Goal: Task Accomplishment & Management: Complete application form

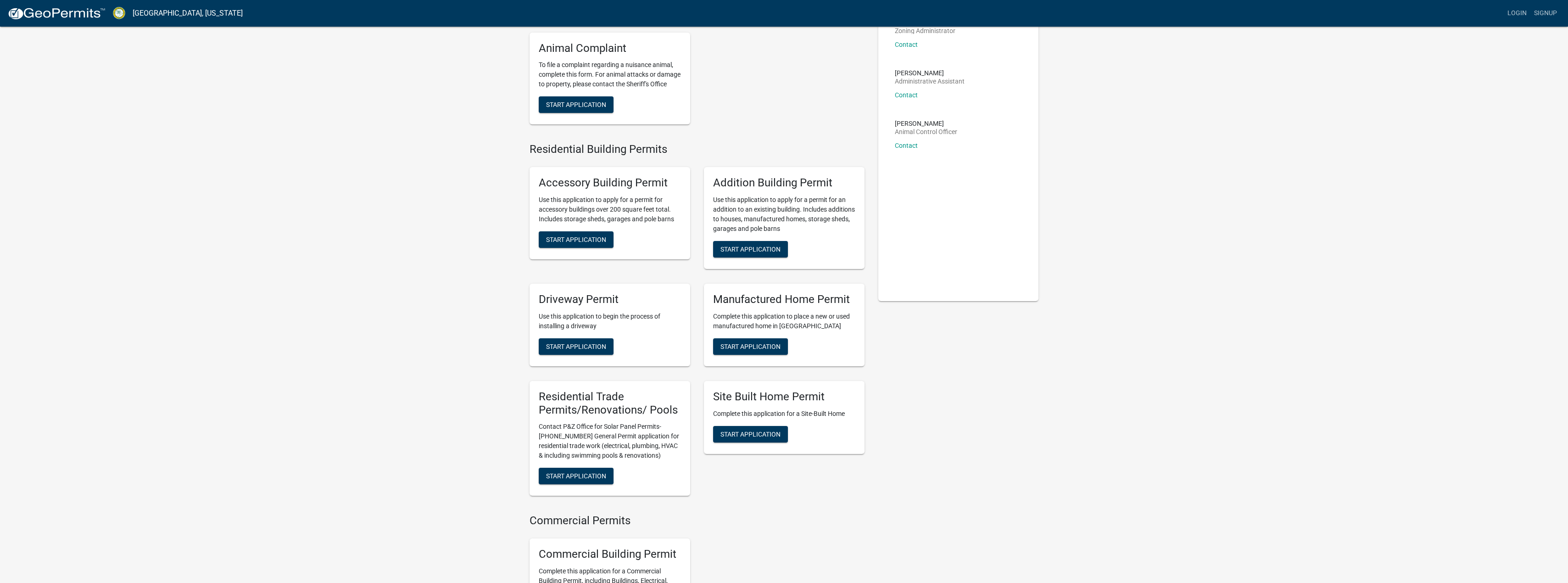
scroll to position [84, 0]
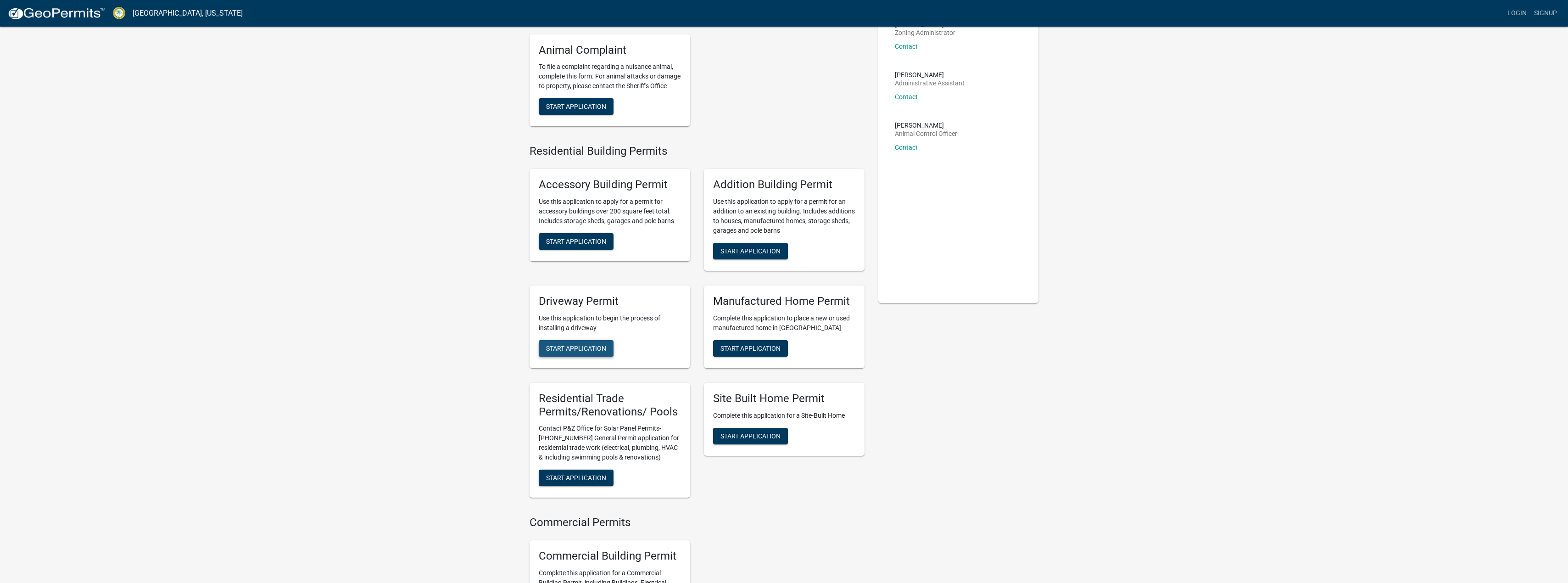
click at [578, 351] on span "Start Application" at bounding box center [575, 348] width 60 height 8
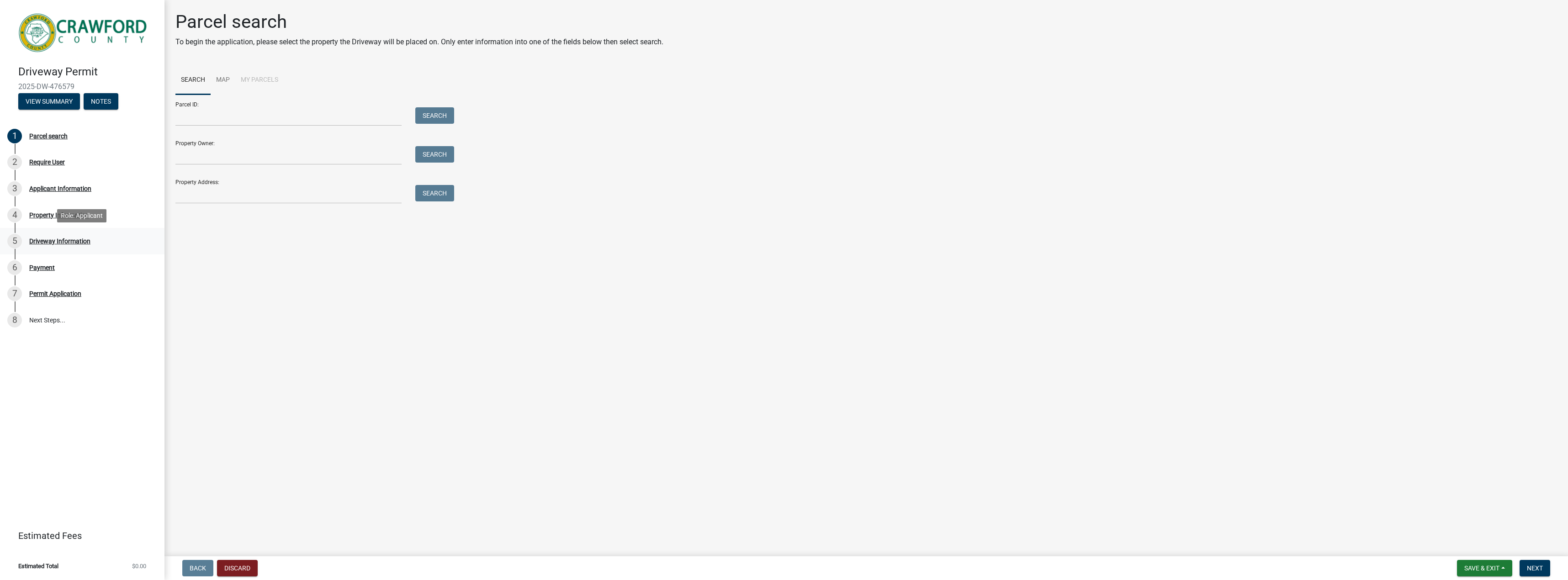
click at [59, 240] on div "Driveway Information" at bounding box center [60, 241] width 61 height 7
click at [78, 240] on div "Driveway Information" at bounding box center [60, 241] width 61 height 7
click at [220, 81] on link "Map" at bounding box center [223, 80] width 25 height 29
click at [187, 108] on span at bounding box center [190, 109] width 8 height 8
click at [188, 107] on span at bounding box center [190, 109] width 8 height 8
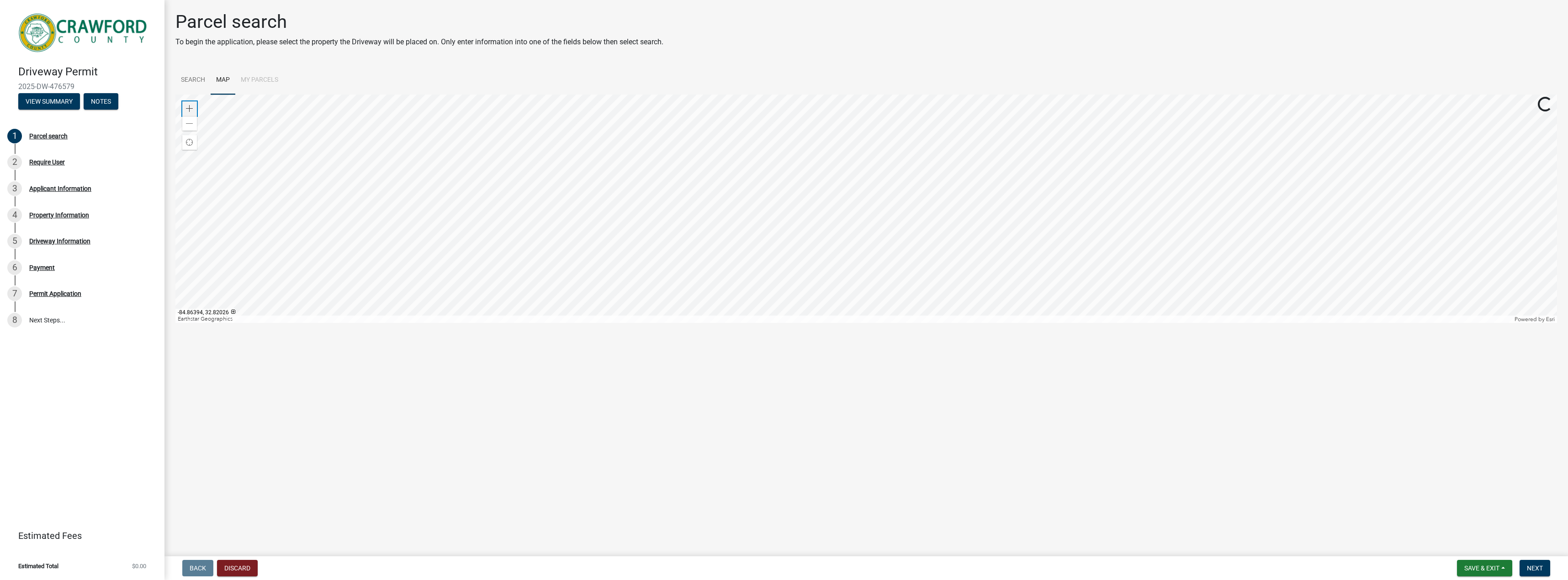
click at [188, 107] on span at bounding box center [190, 109] width 8 height 8
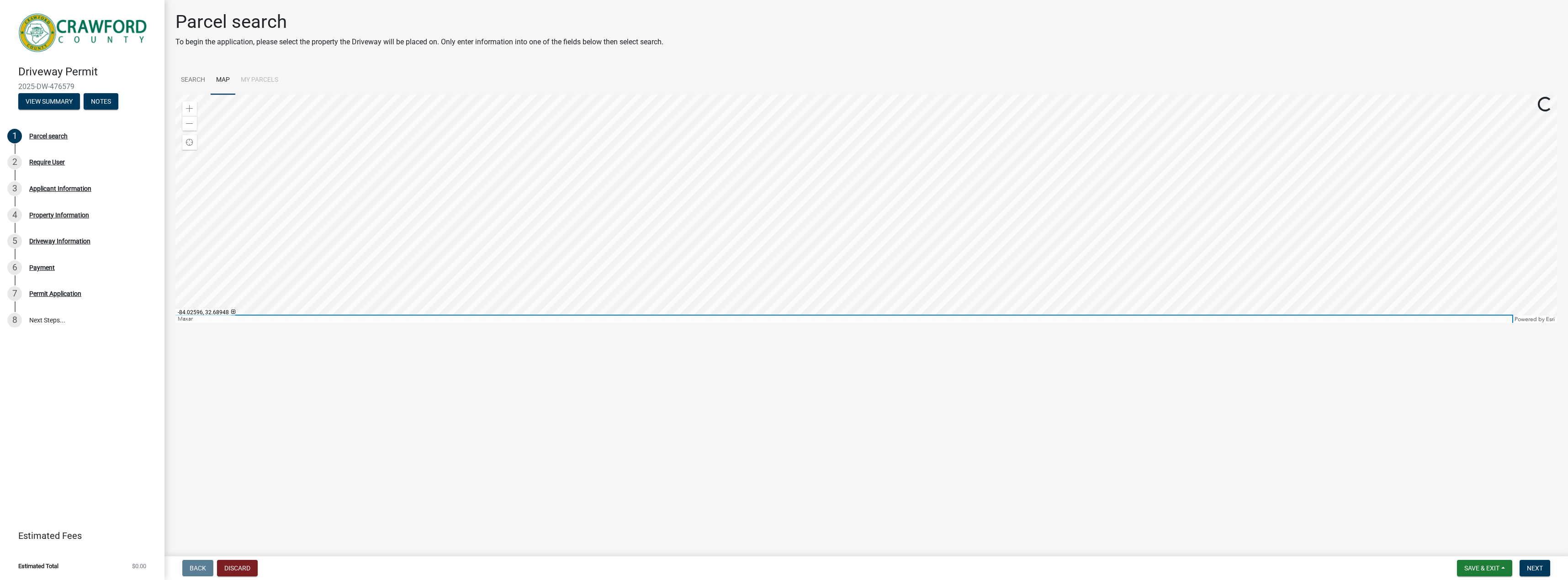
drag, startPoint x: 634, startPoint y: 317, endPoint x: 632, endPoint y: 355, distance: 38.1
click at [632, 355] on main "Parcel search To begin the application, please select the property the Driveway…" at bounding box center [865, 276] width 1403 height 552
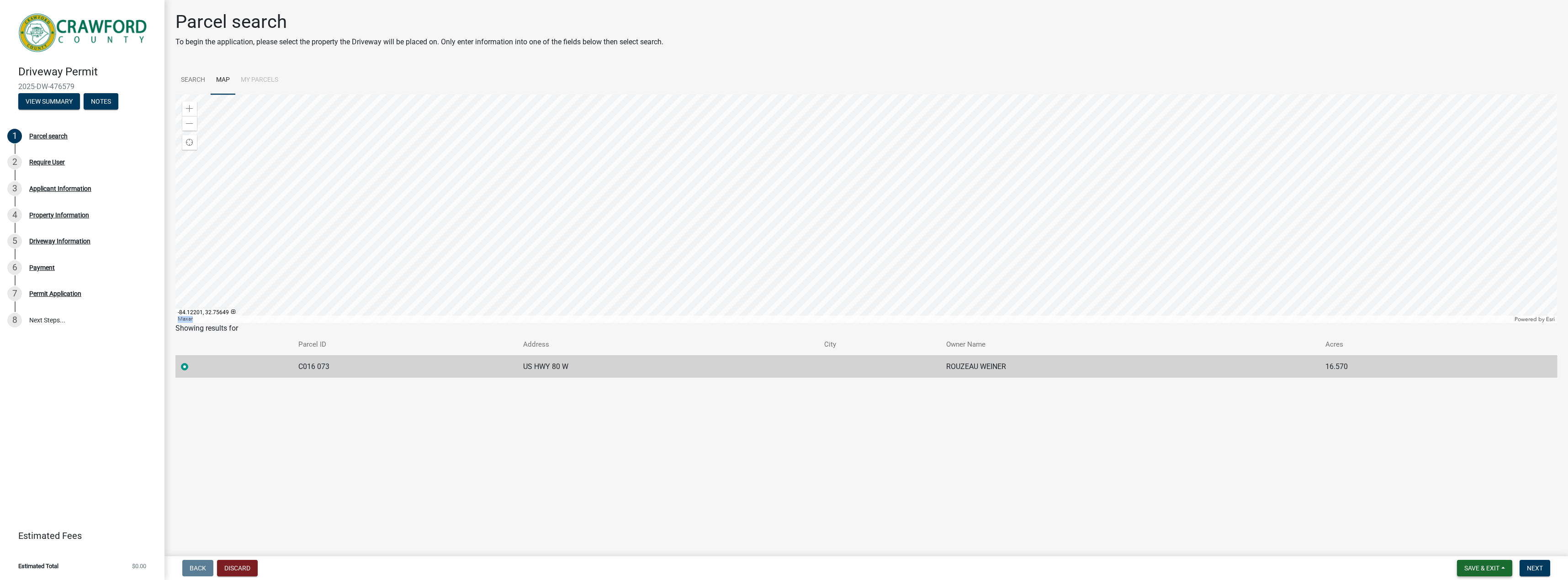
click at [1480, 567] on span "Save & Exit" at bounding box center [1481, 568] width 35 height 8
click at [1450, 522] on button "Save" at bounding box center [1475, 522] width 73 height 22
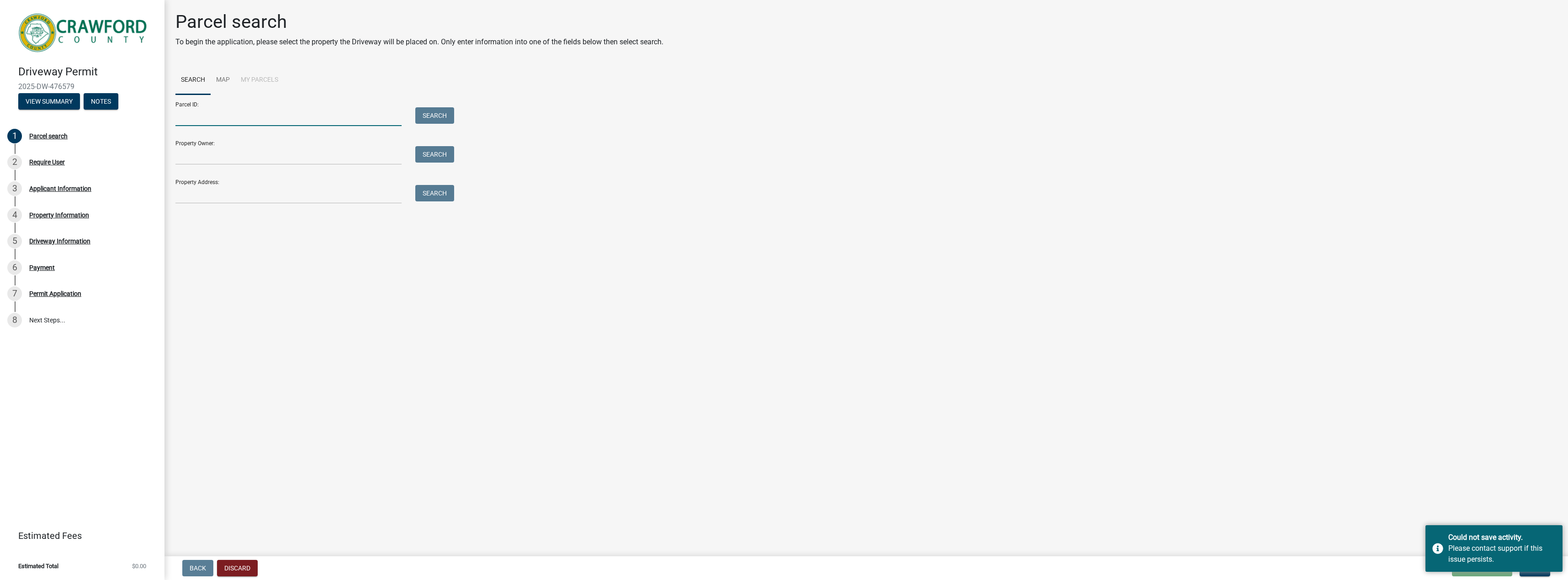
click at [208, 116] on input "Parcel ID:" at bounding box center [289, 117] width 226 height 19
